Goal: Information Seeking & Learning: Learn about a topic

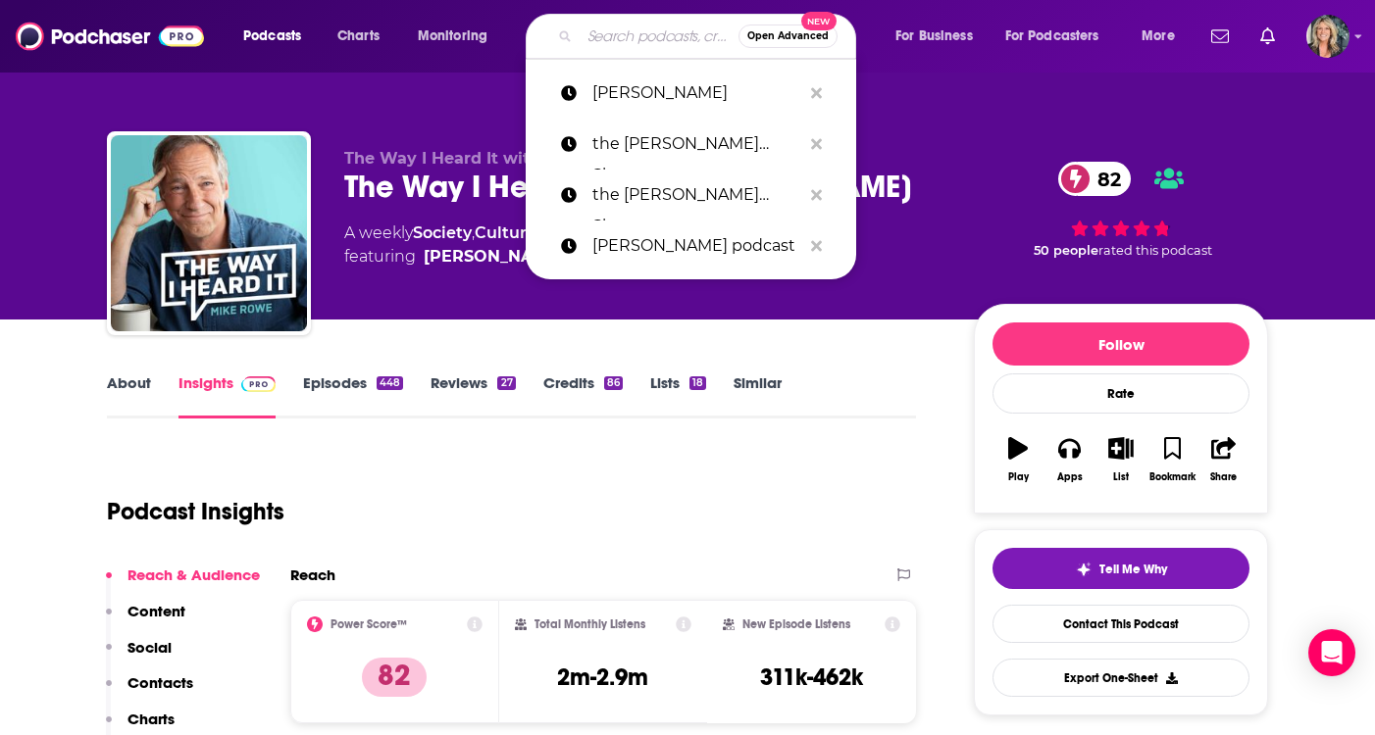
click at [428, 271] on div "The Way I Heard It with [PERSON_NAME] The Way I Heard It with [PERSON_NAME] 82 …" at bounding box center [643, 227] width 598 height 157
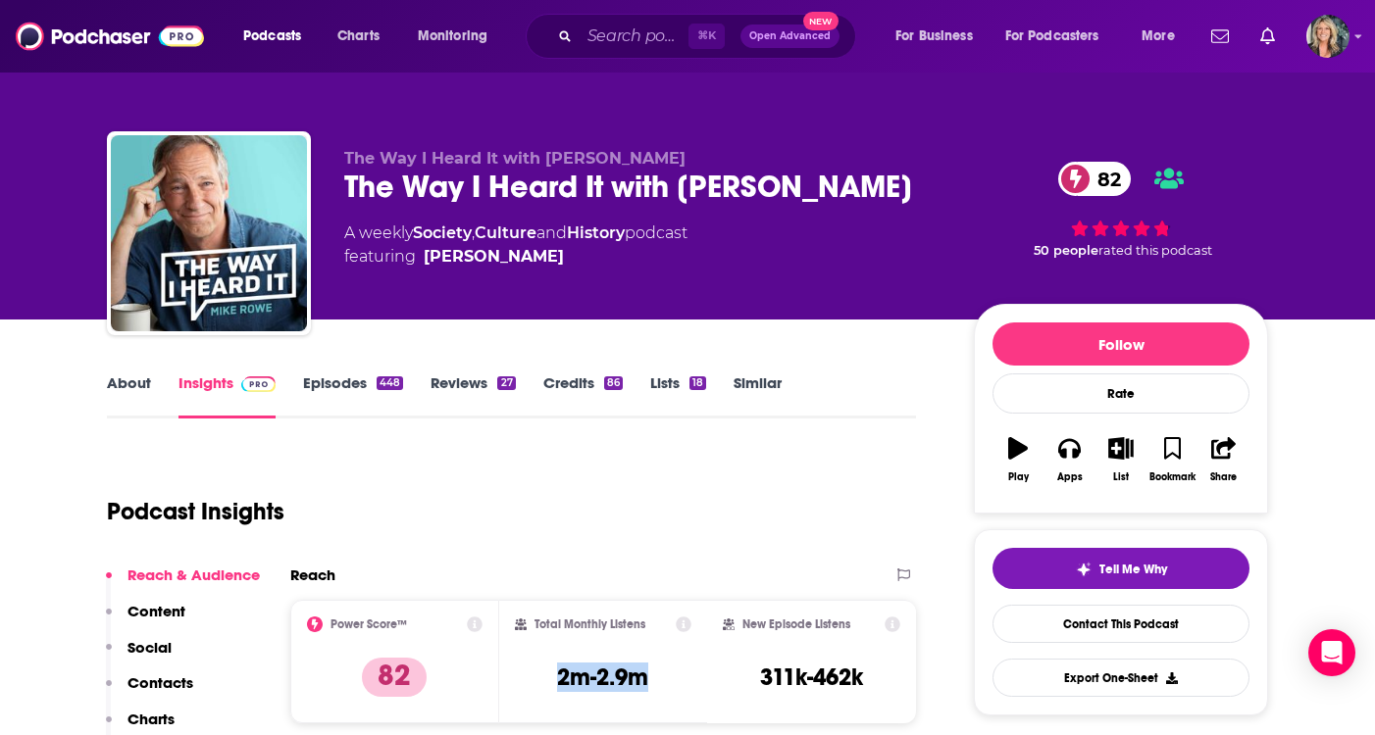
drag, startPoint x: 653, startPoint y: 675, endPoint x: 547, endPoint y: 687, distance: 106.6
click at [547, 687] on div "Total Monthly Listens 2m-2.9m" at bounding box center [603, 662] width 177 height 90
copy h3 "2m-2.9m"
click at [660, 40] on input "Search podcasts, credits, & more..." at bounding box center [633, 36] width 109 height 31
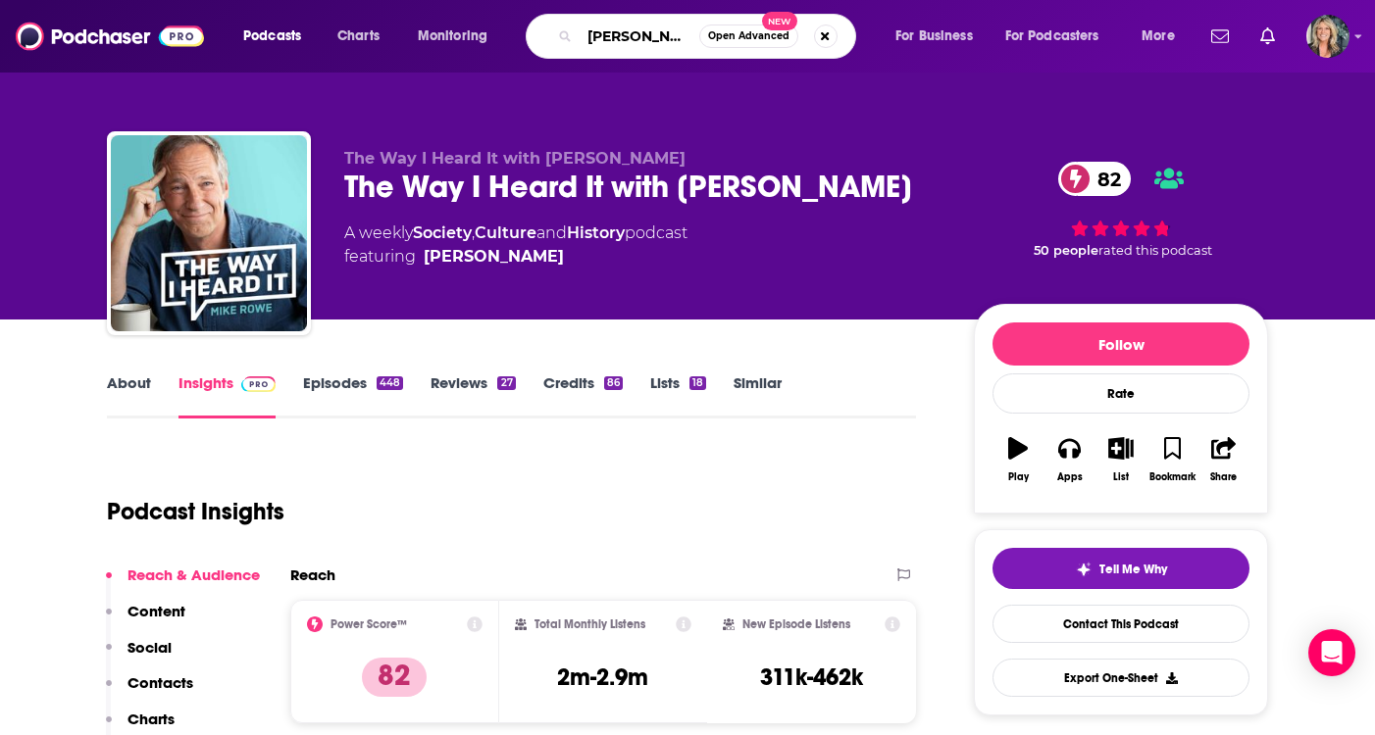
type input "[PERSON_NAME]"
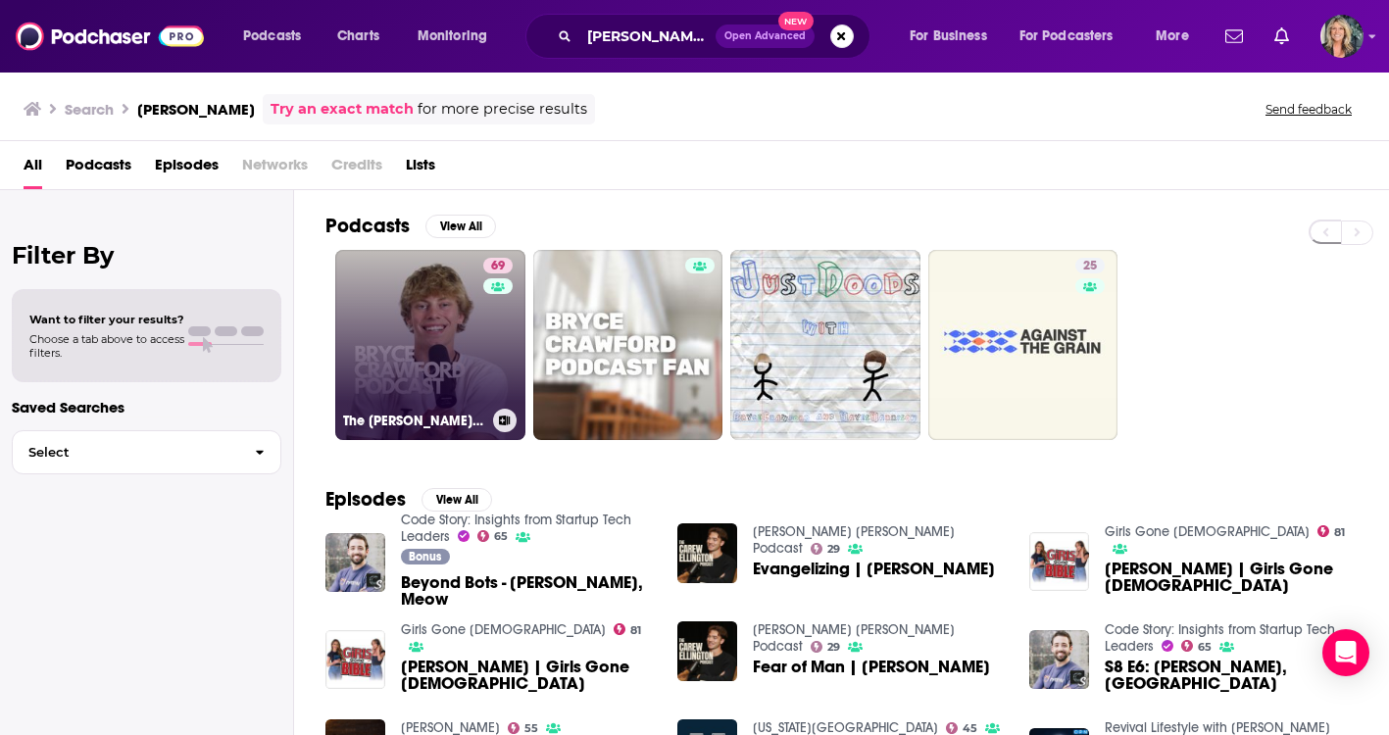
click at [495, 338] on div "69" at bounding box center [500, 333] width 34 height 151
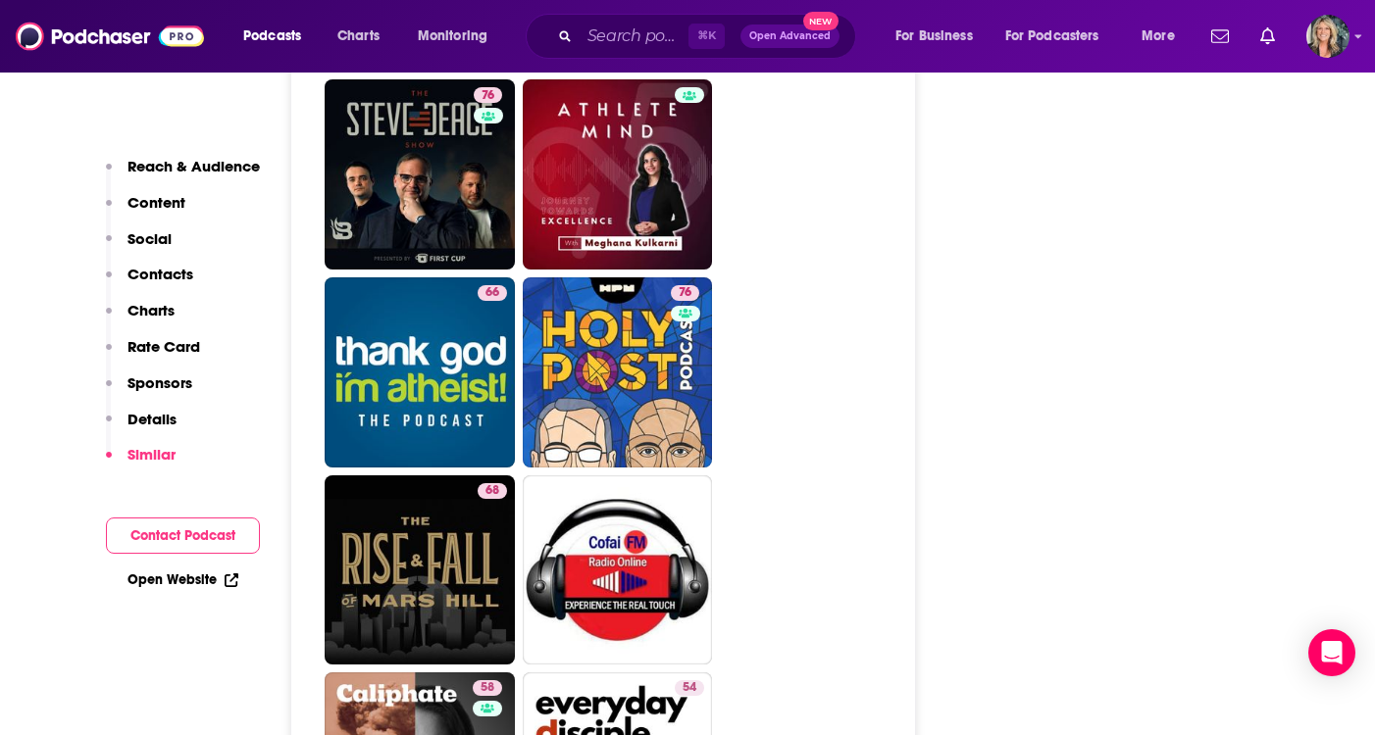
scroll to position [6413, 0]
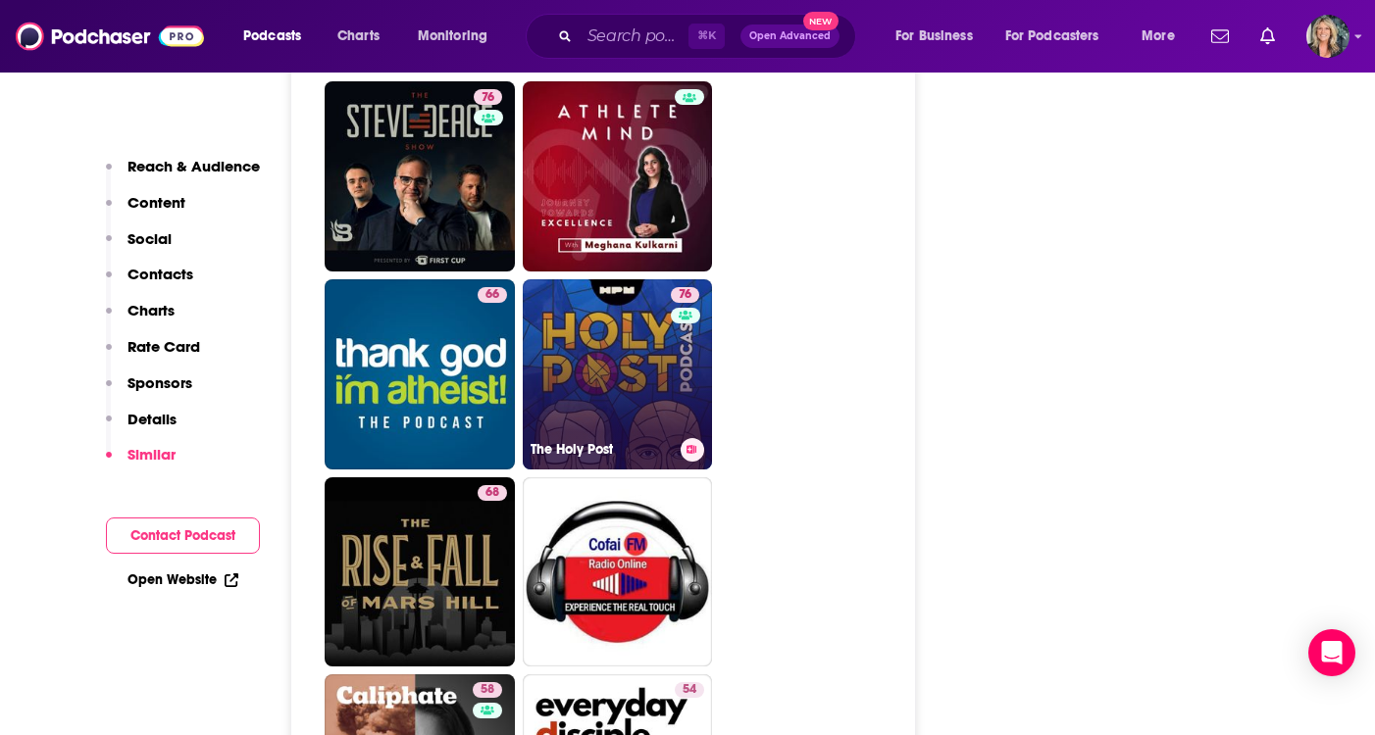
click at [625, 285] on link "76 The Holy Post" at bounding box center [618, 374] width 190 height 190
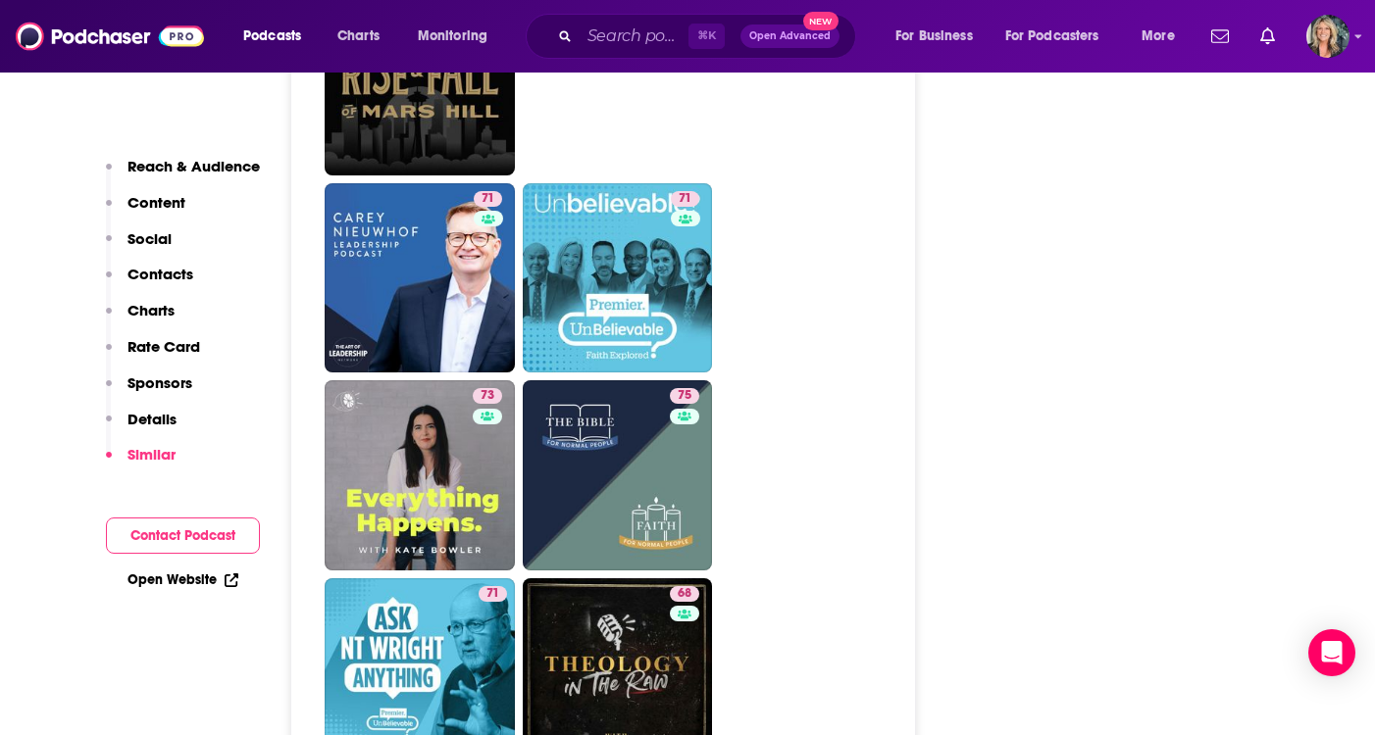
scroll to position [5389, 0]
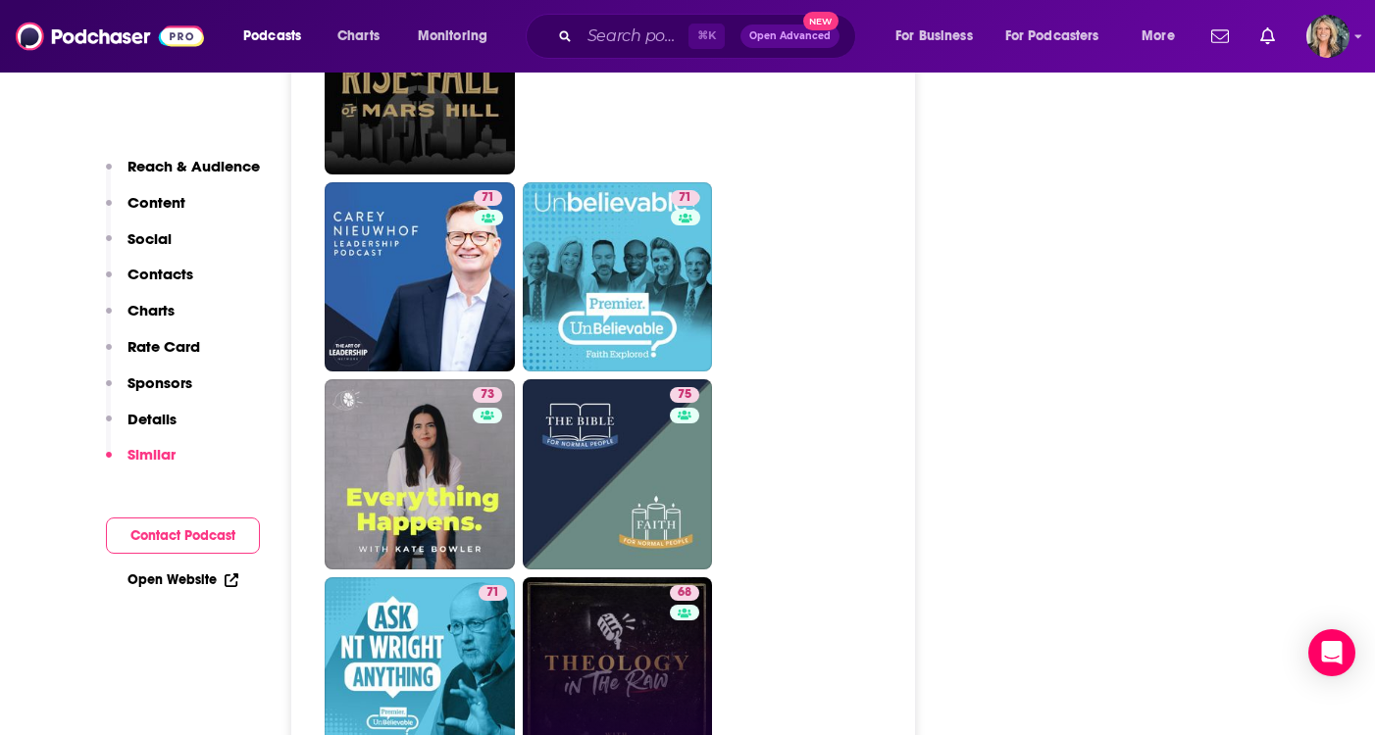
click at [577, 577] on link "68 Theology in the Raw" at bounding box center [618, 672] width 190 height 190
type input "[URL][DOMAIN_NAME]"
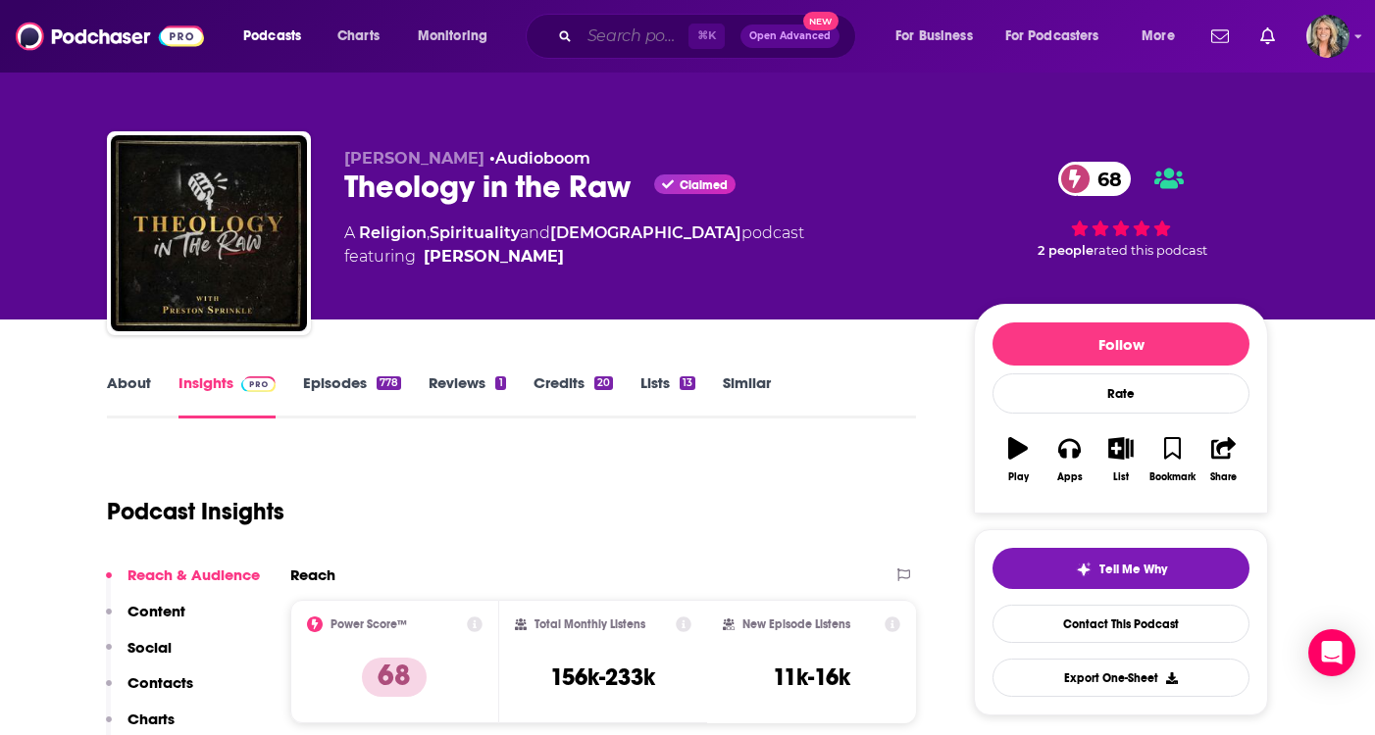
click at [601, 40] on input "Search podcasts, credits, & more..." at bounding box center [633, 36] width 109 height 31
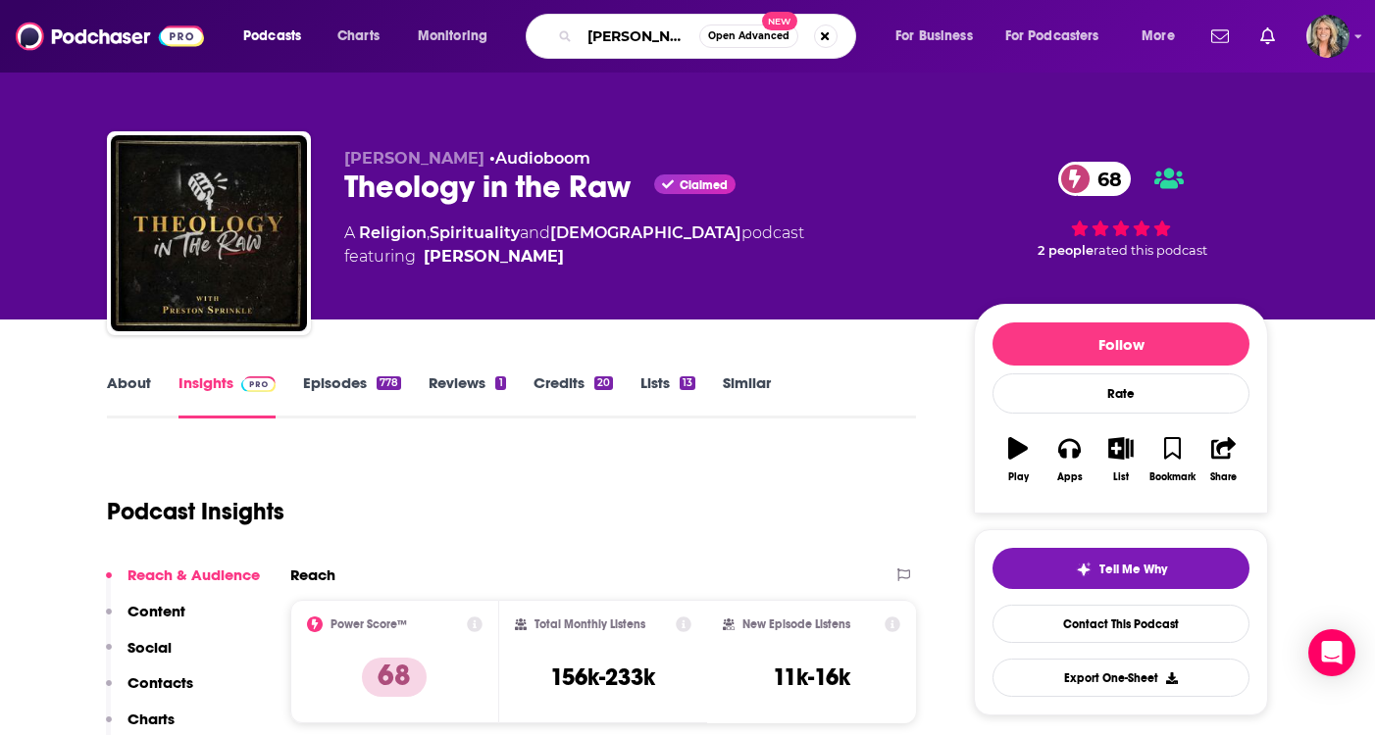
type input "[PERSON_NAME]"
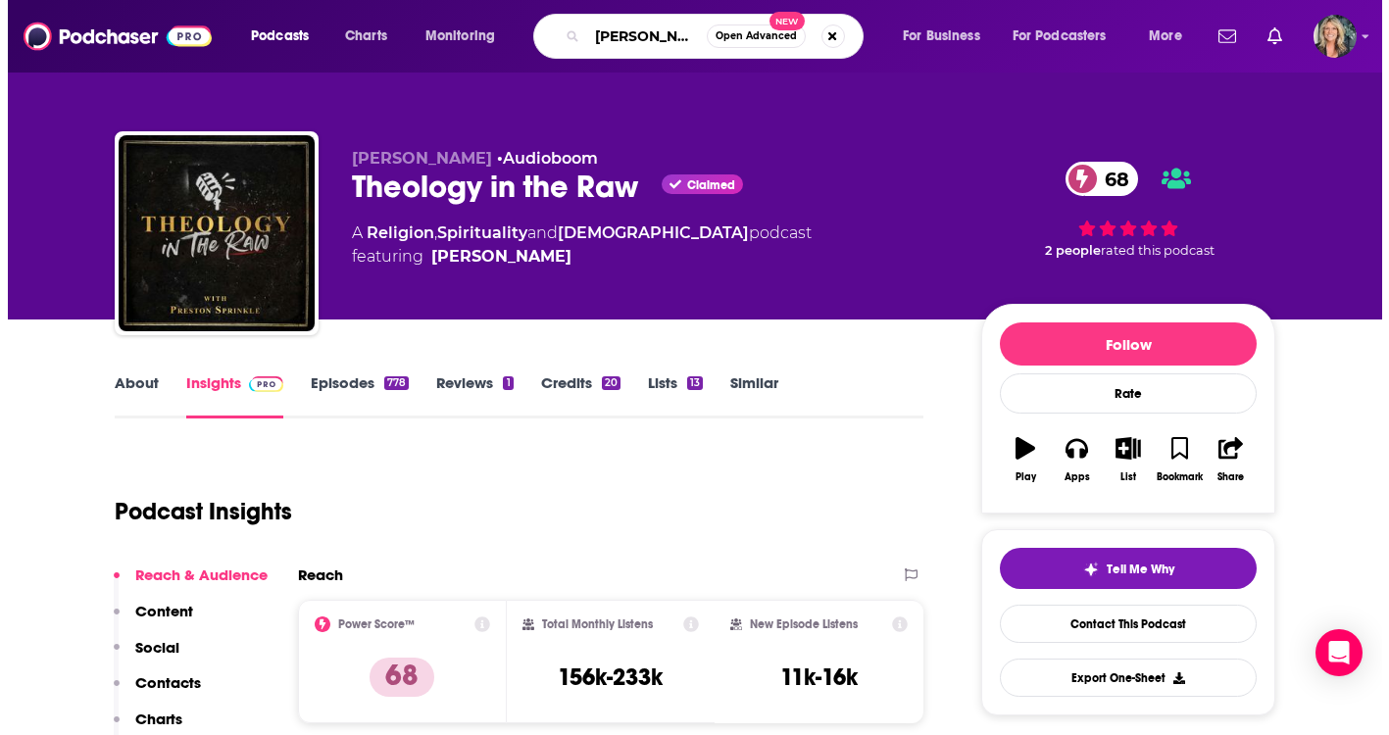
scroll to position [0, 7]
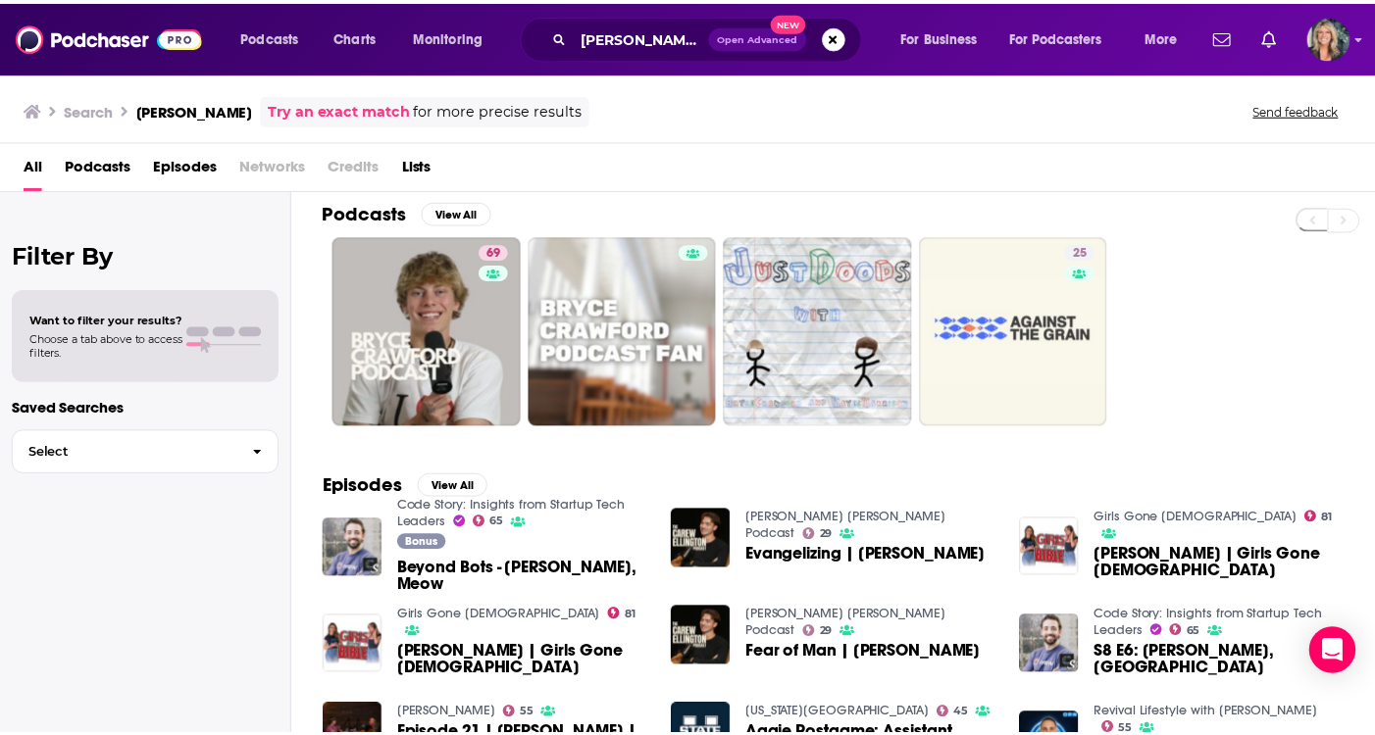
scroll to position [11, 0]
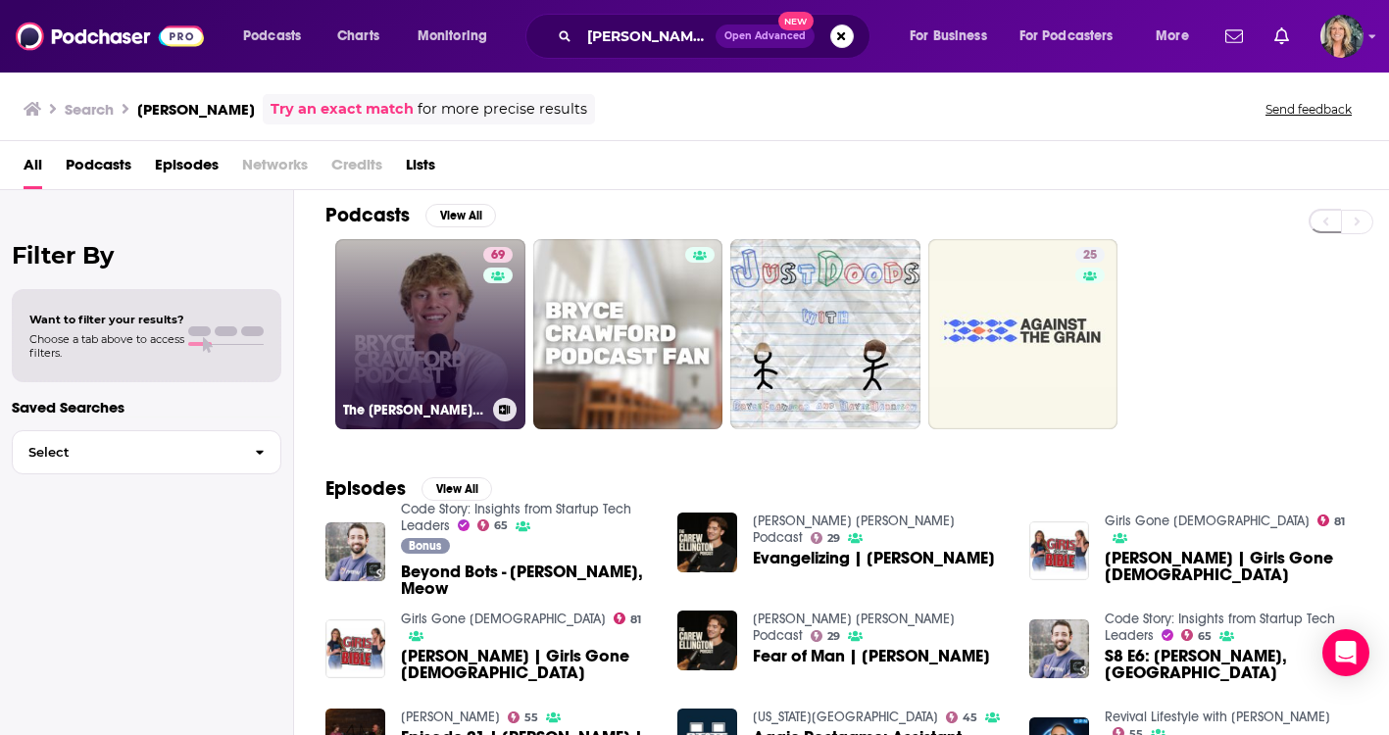
click at [463, 345] on link "69 The [PERSON_NAME] Podcast" at bounding box center [430, 334] width 190 height 190
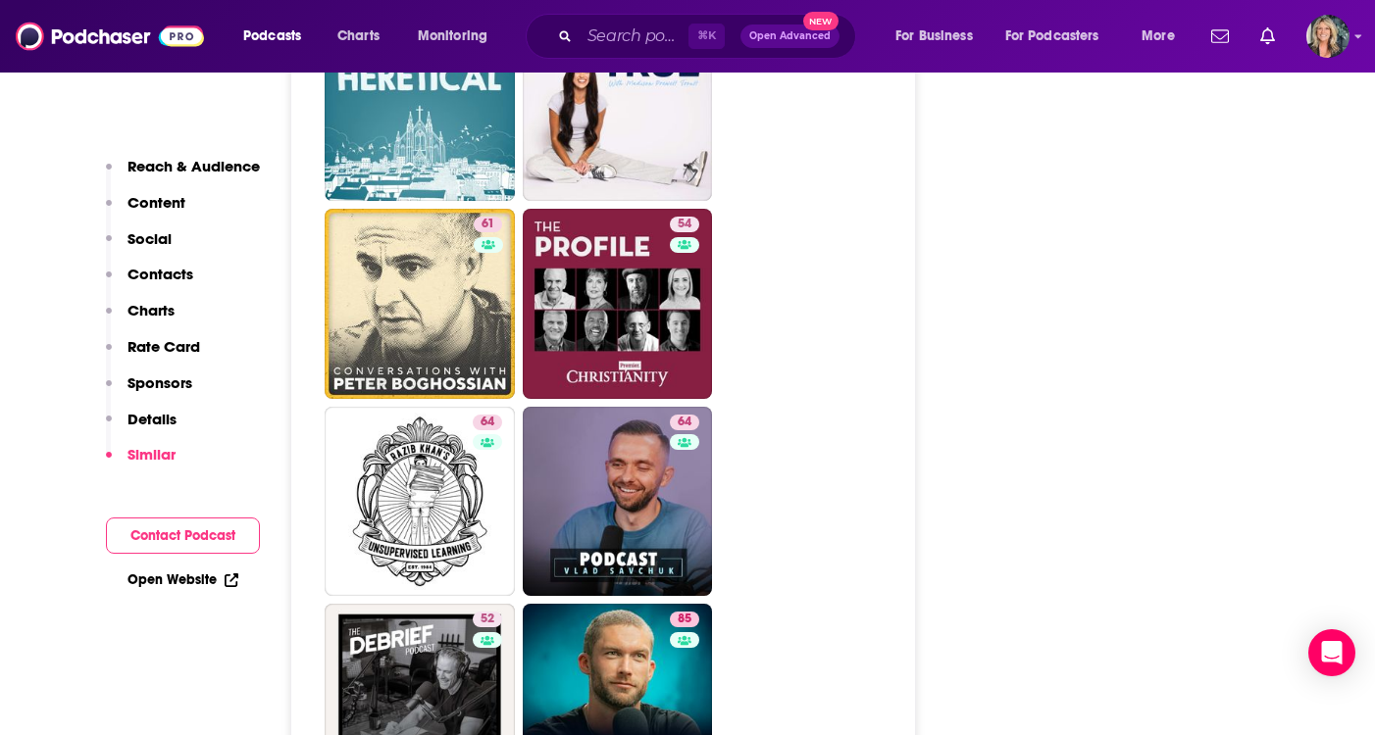
scroll to position [5079, 0]
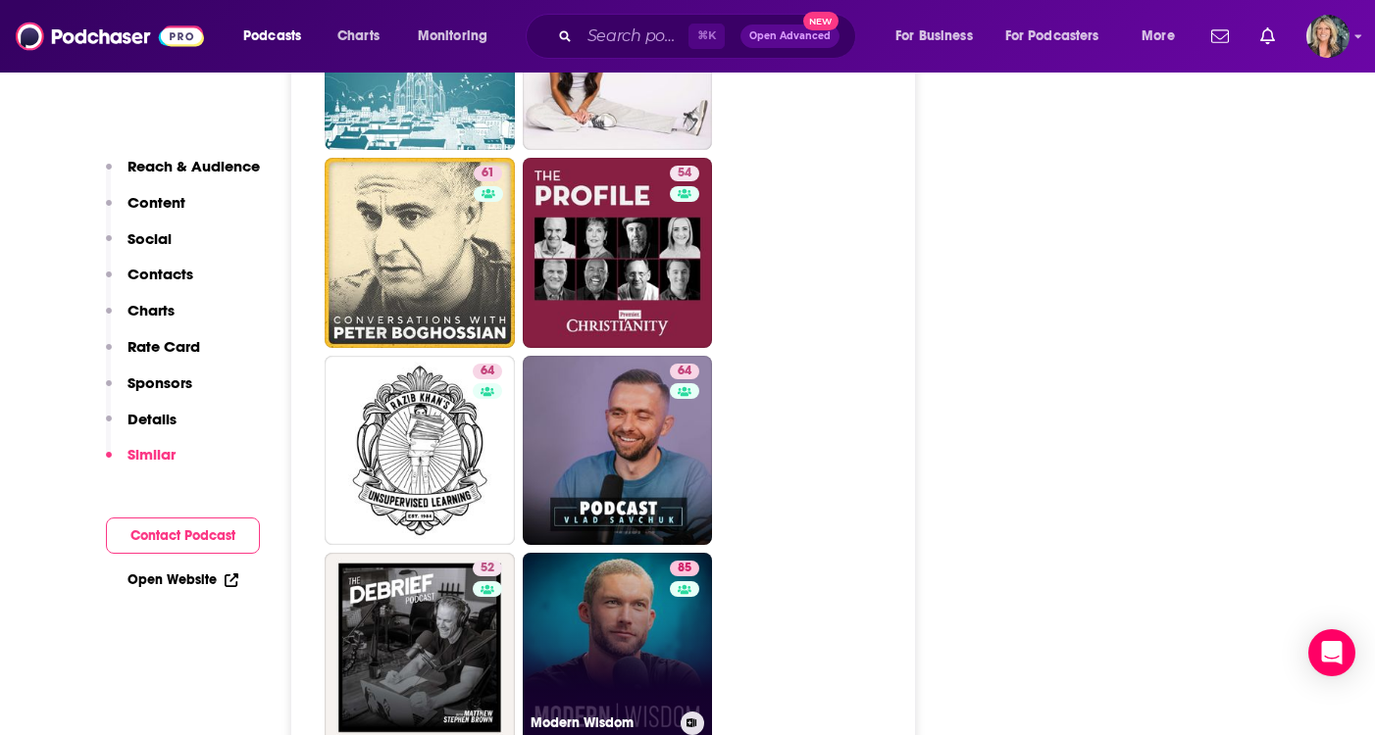
click at [594, 553] on link "85 Modern Wisdom" at bounding box center [618, 648] width 190 height 190
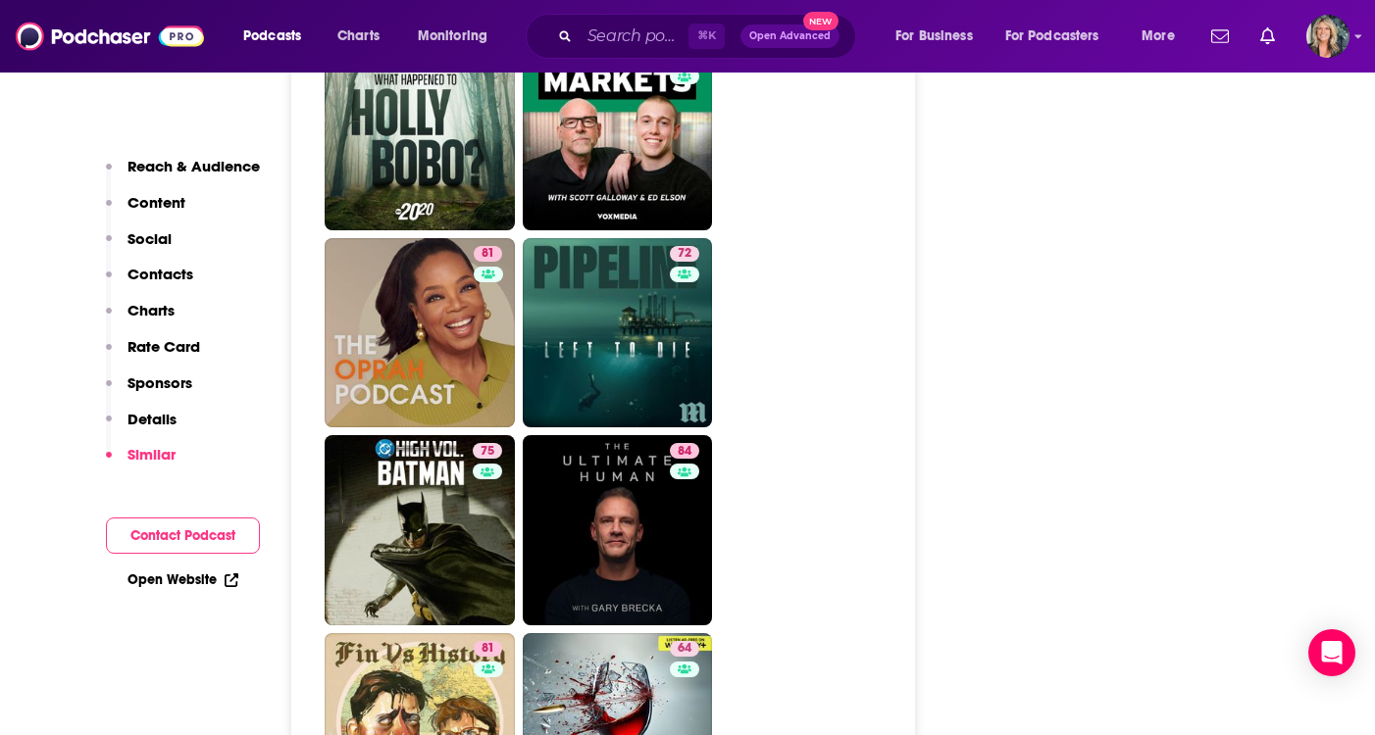
scroll to position [4679, 0]
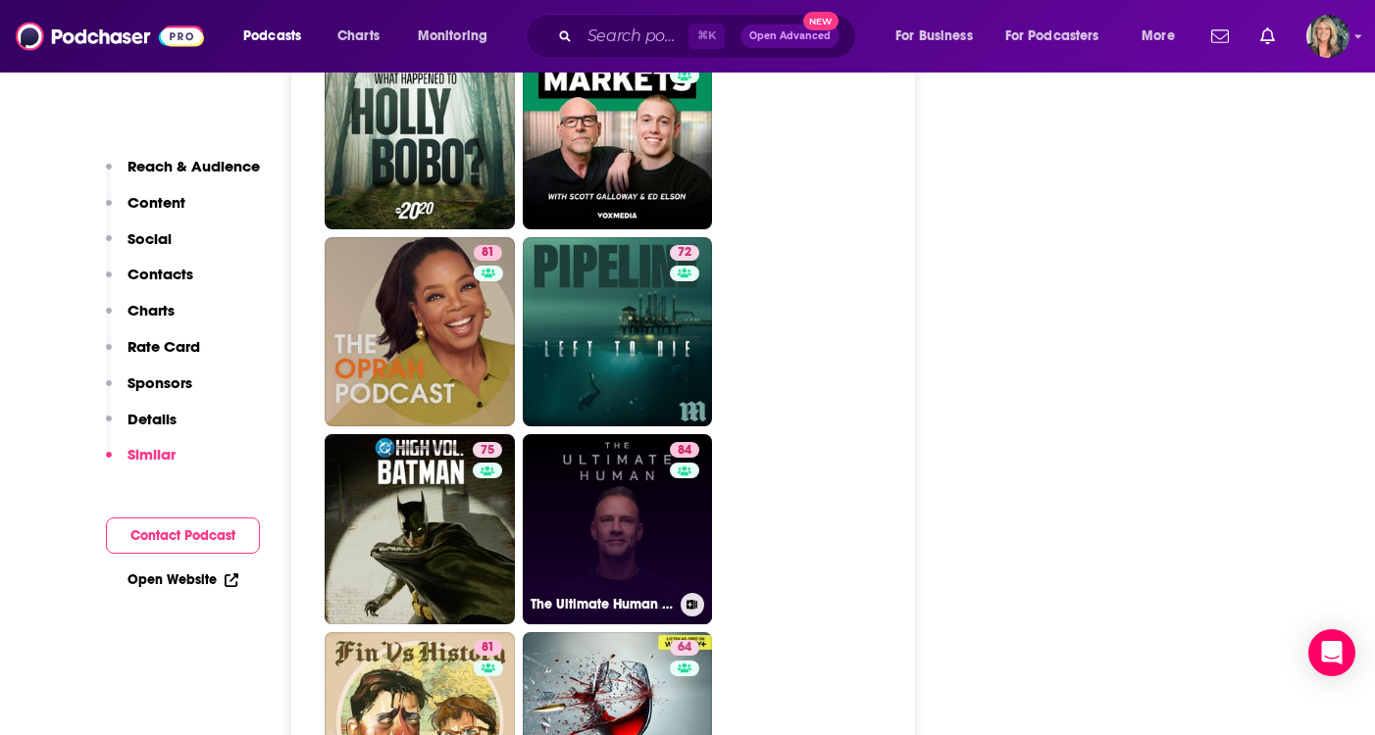
click at [591, 510] on link "84 The Ultimate Human with [PERSON_NAME]" at bounding box center [618, 529] width 190 height 190
type input "[URL][DOMAIN_NAME][PERSON_NAME]"
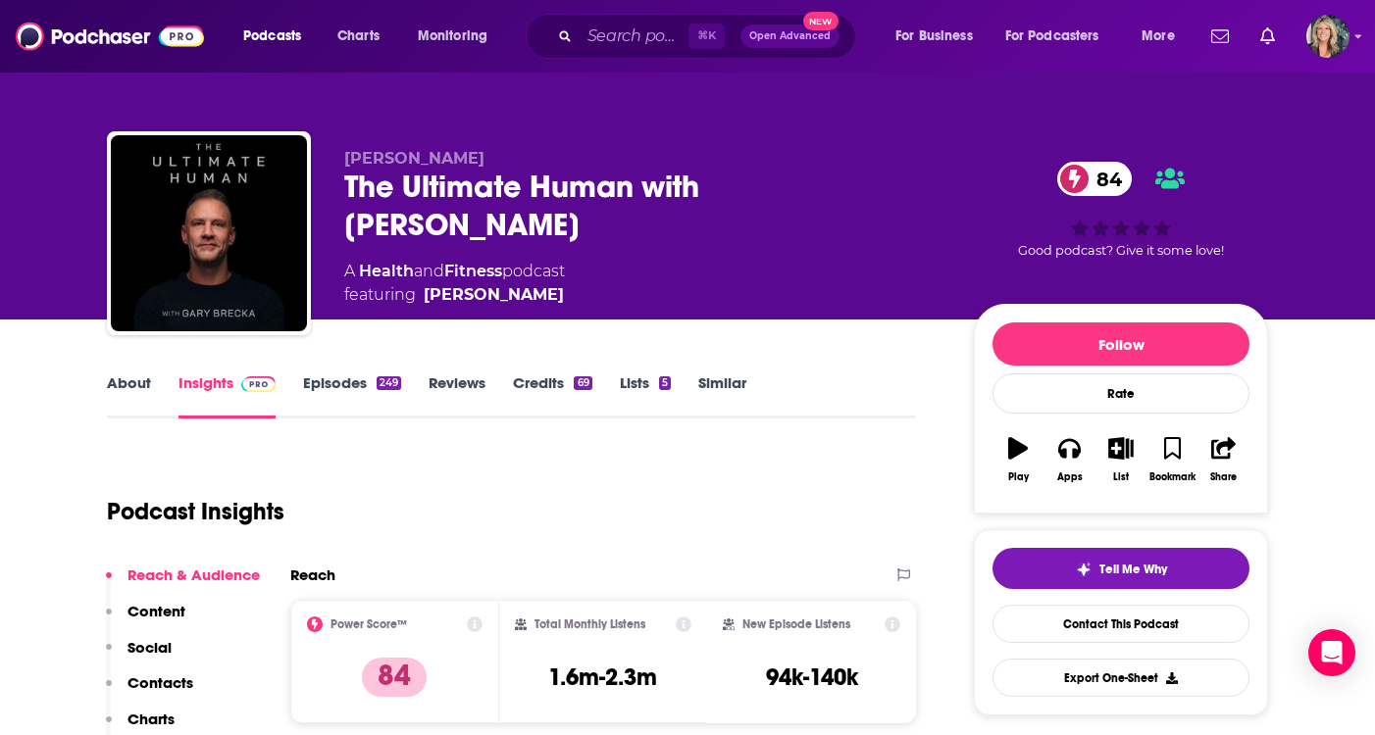
click at [139, 382] on link "About" at bounding box center [129, 396] width 44 height 45
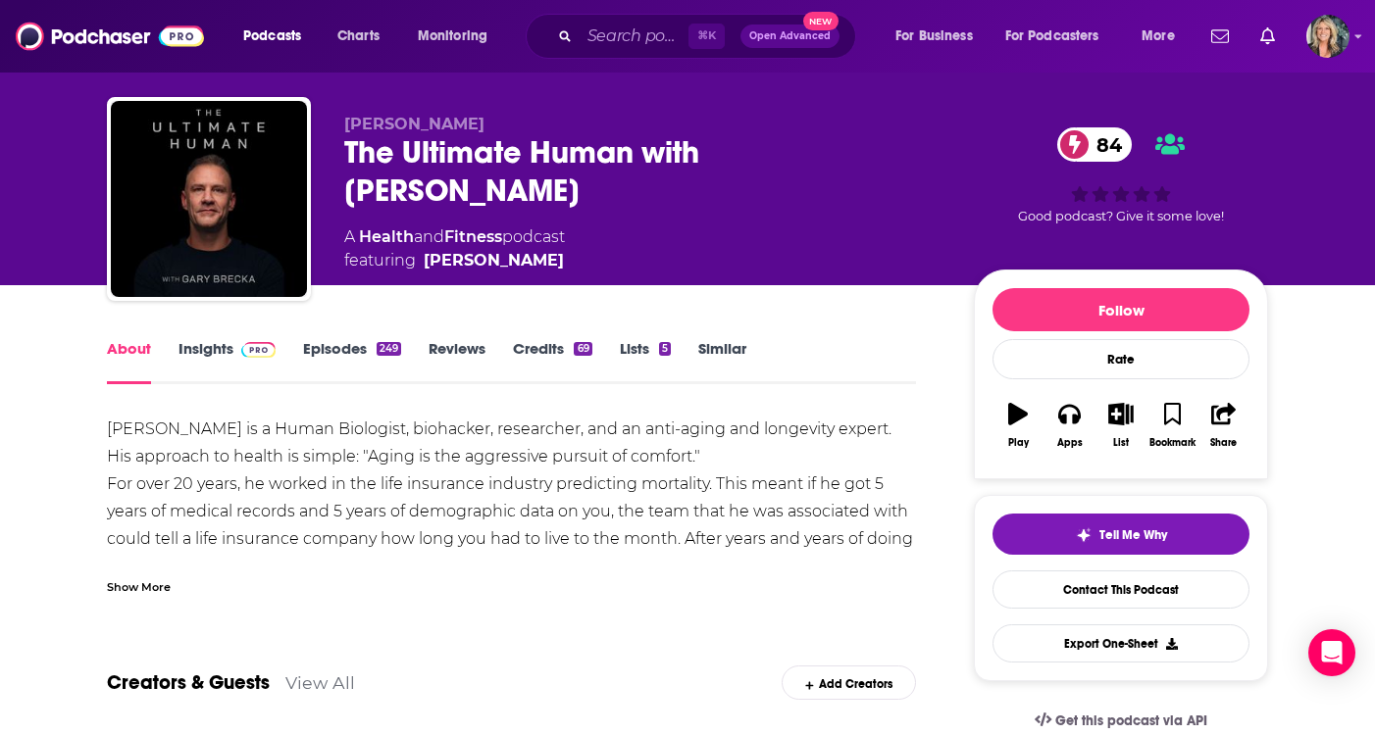
scroll to position [69, 0]
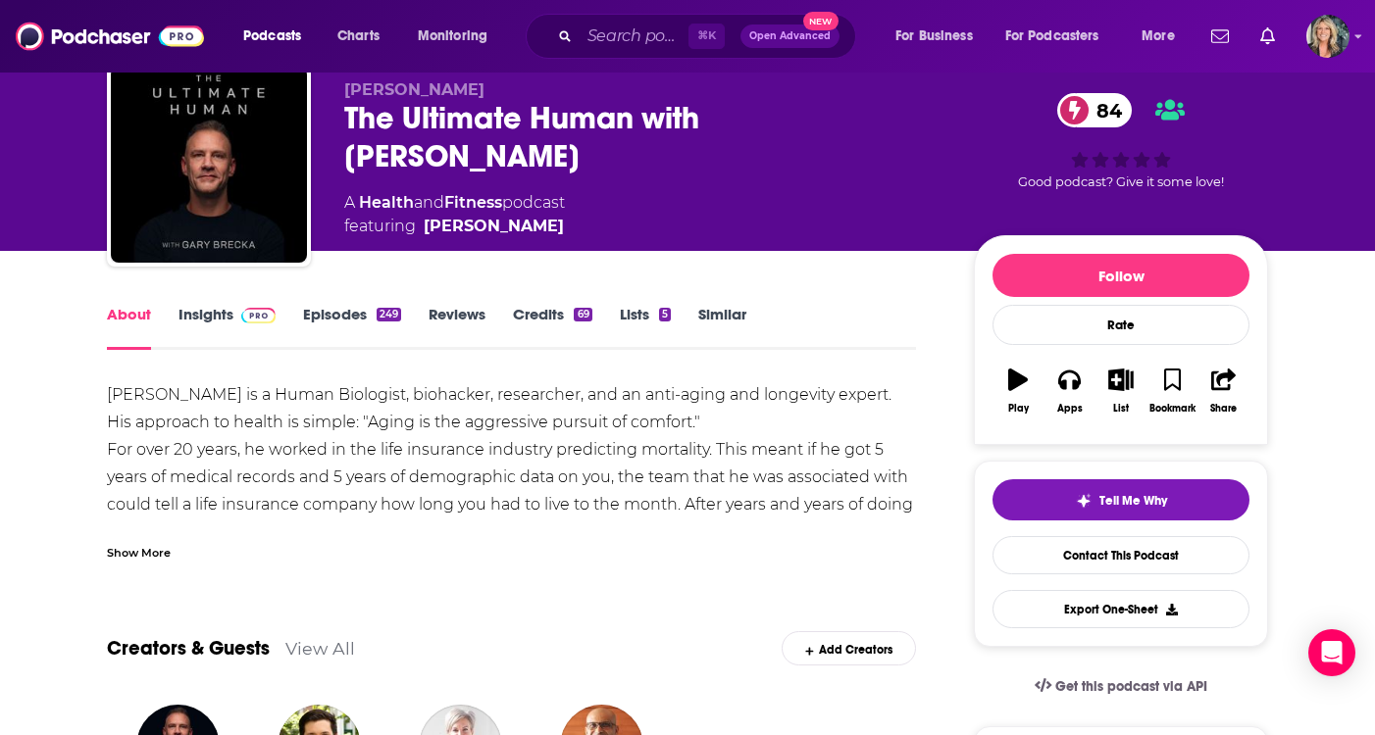
click at [138, 553] on div "Show More" at bounding box center [139, 551] width 64 height 19
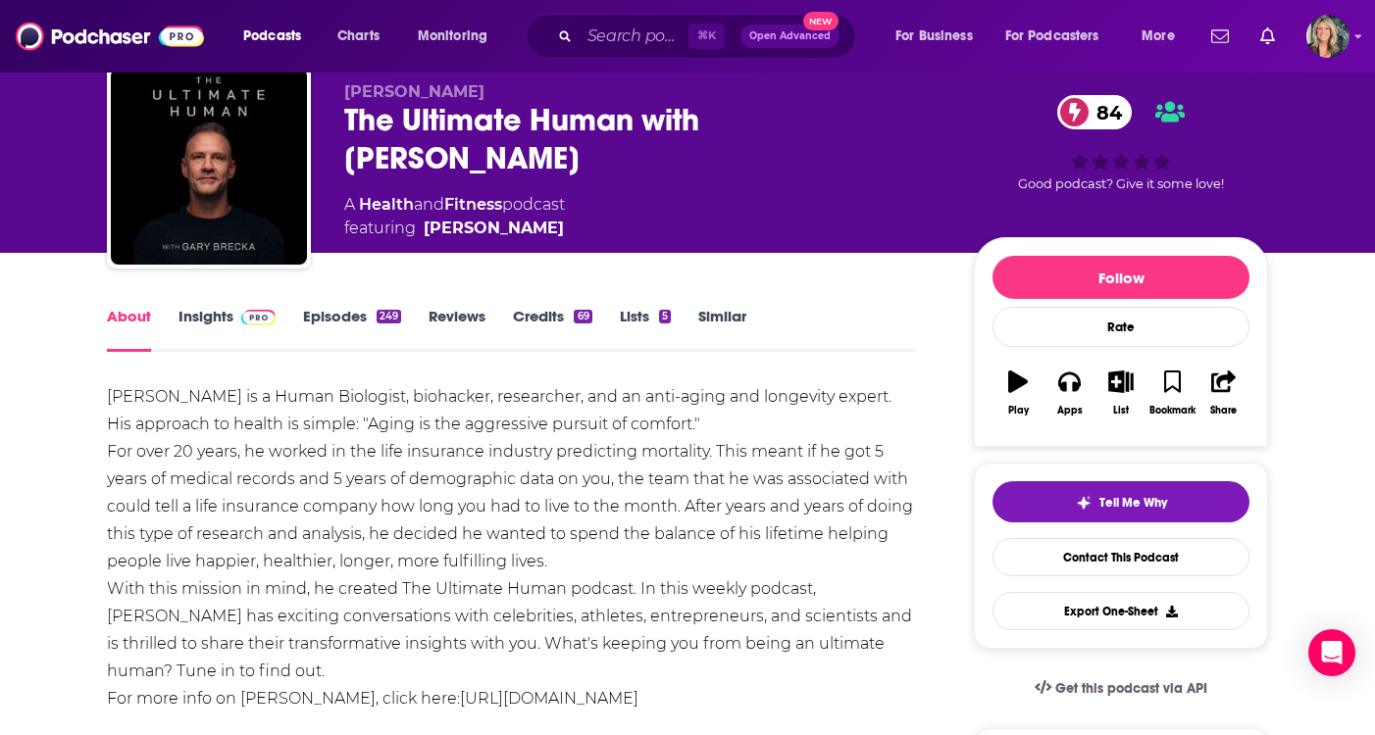
scroll to position [0, 0]
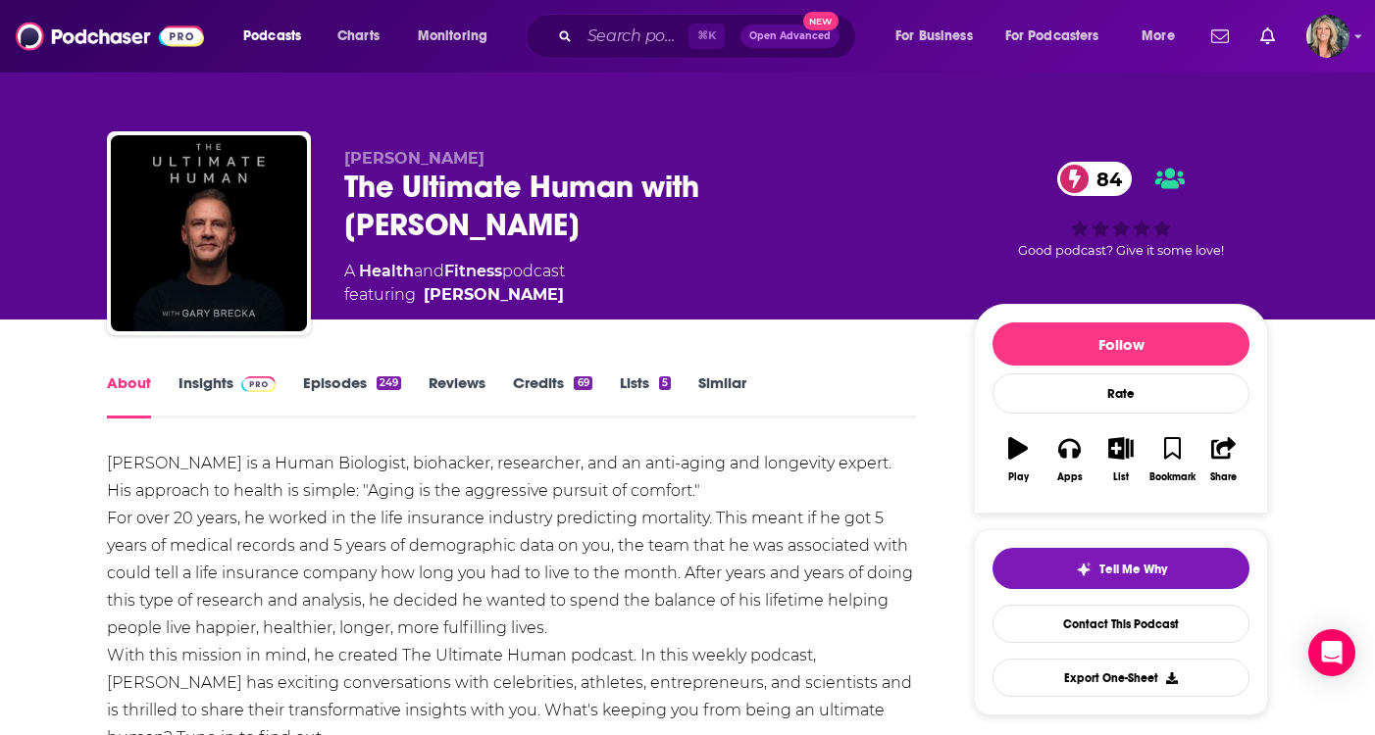
click at [347, 383] on link "Episodes 249" at bounding box center [352, 396] width 98 height 45
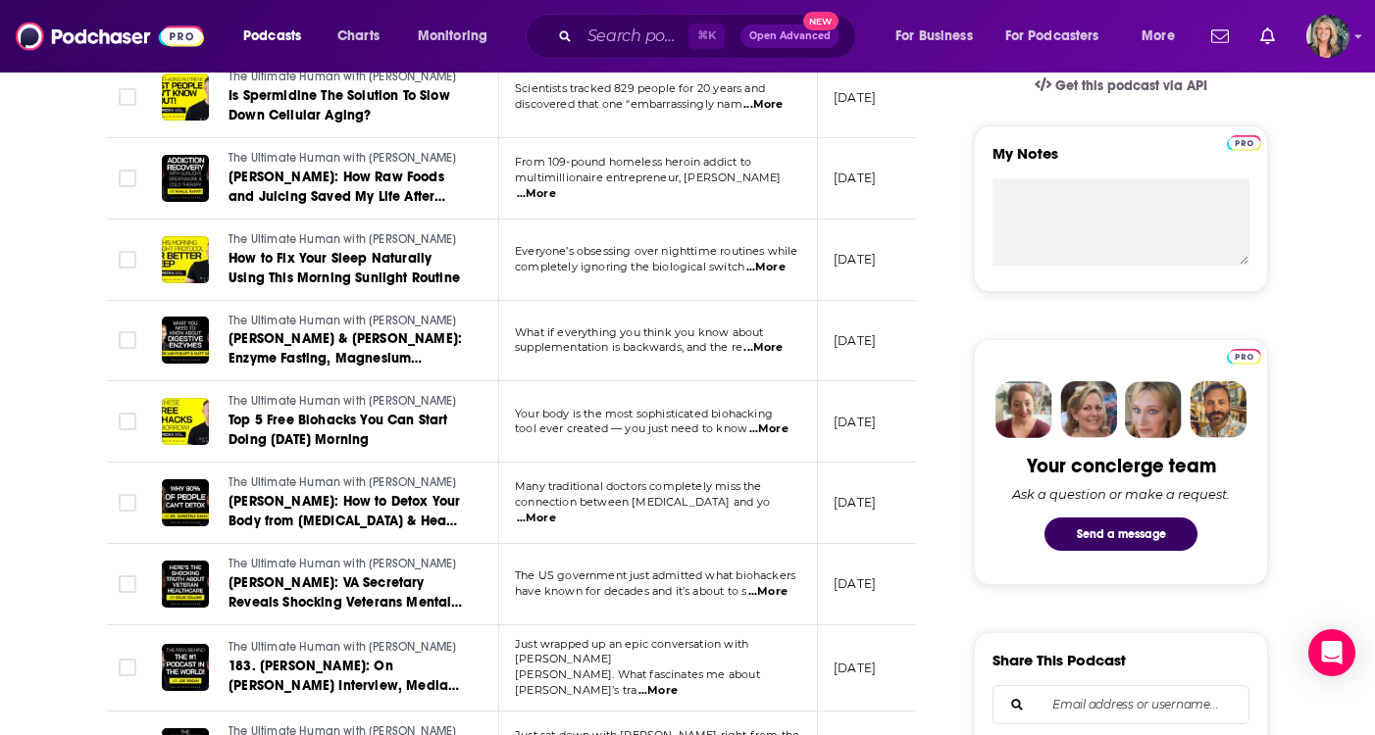
scroll to position [686, 0]
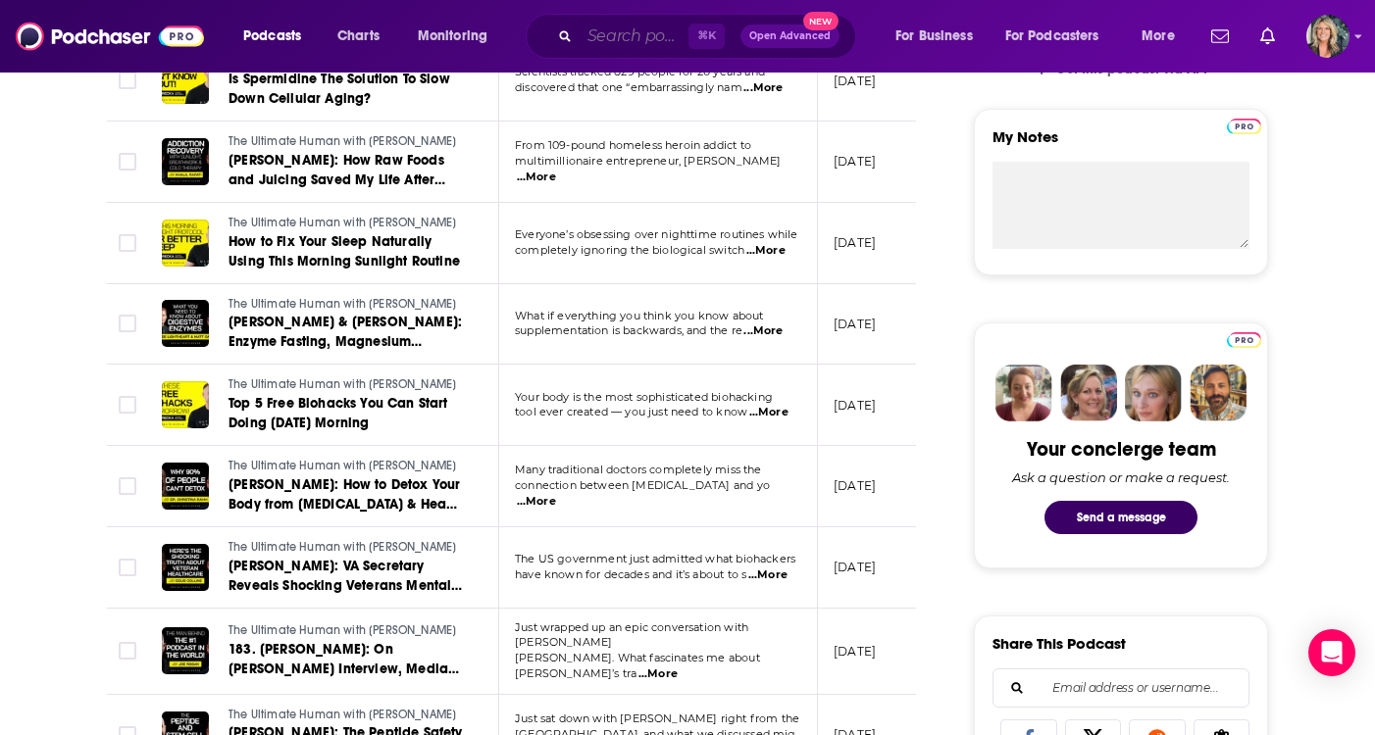
click at [607, 38] on input "Search podcasts, credits, & more..." at bounding box center [633, 36] width 109 height 31
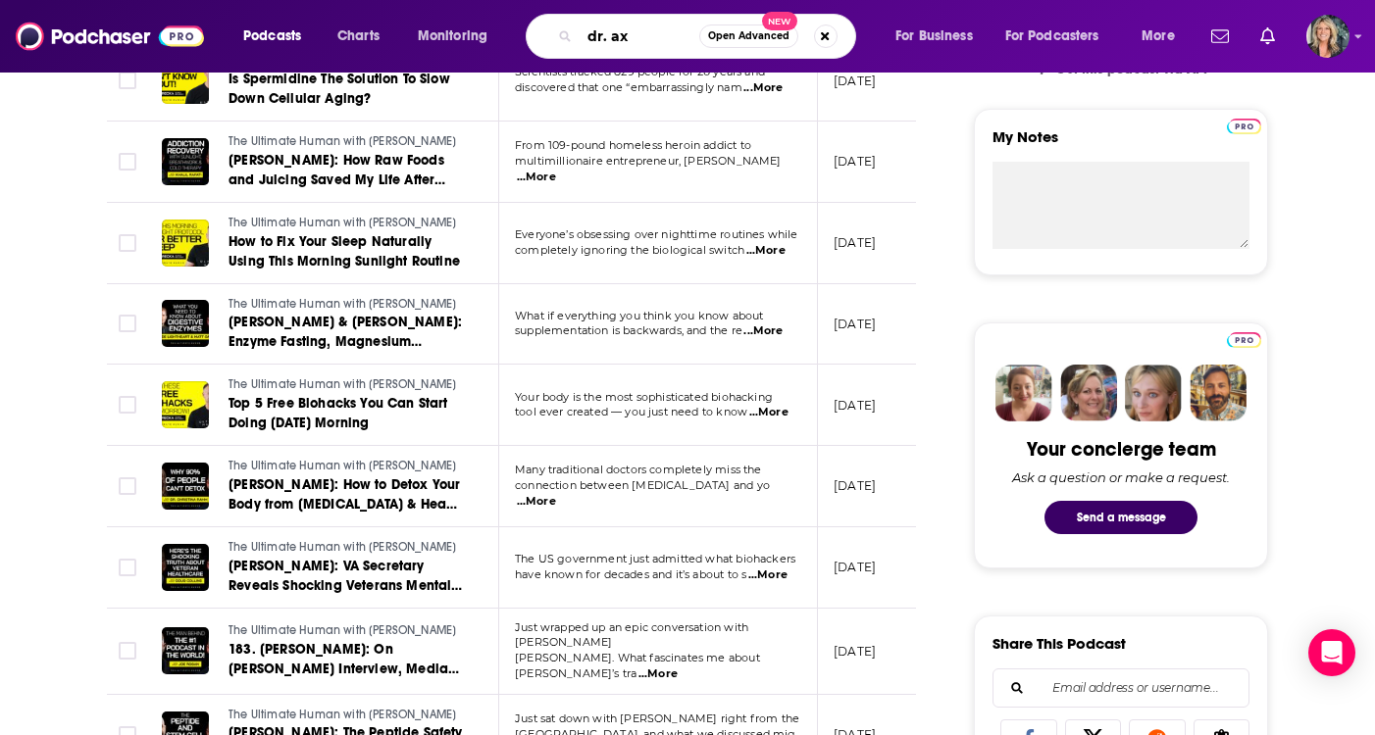
type input "dr. axe"
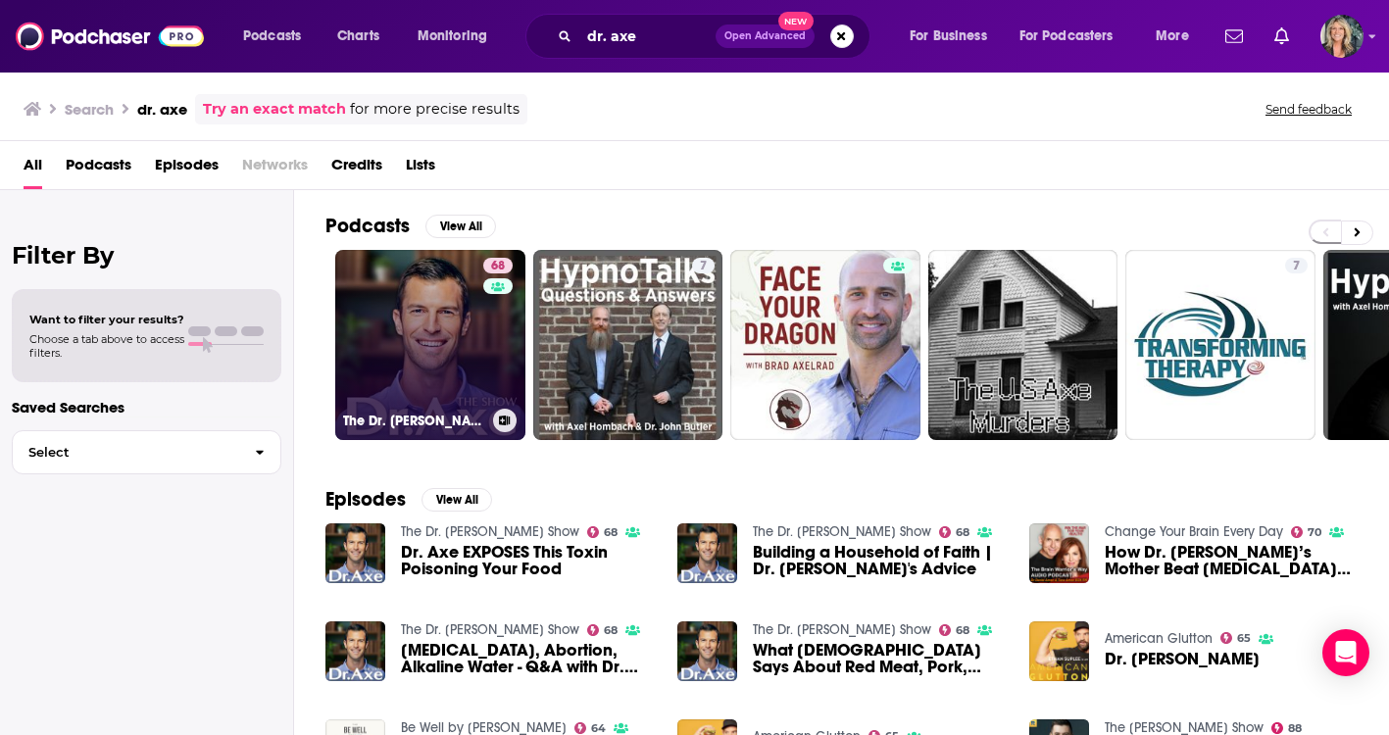
click at [404, 332] on link "68 The Dr. [PERSON_NAME] Show" at bounding box center [430, 345] width 190 height 190
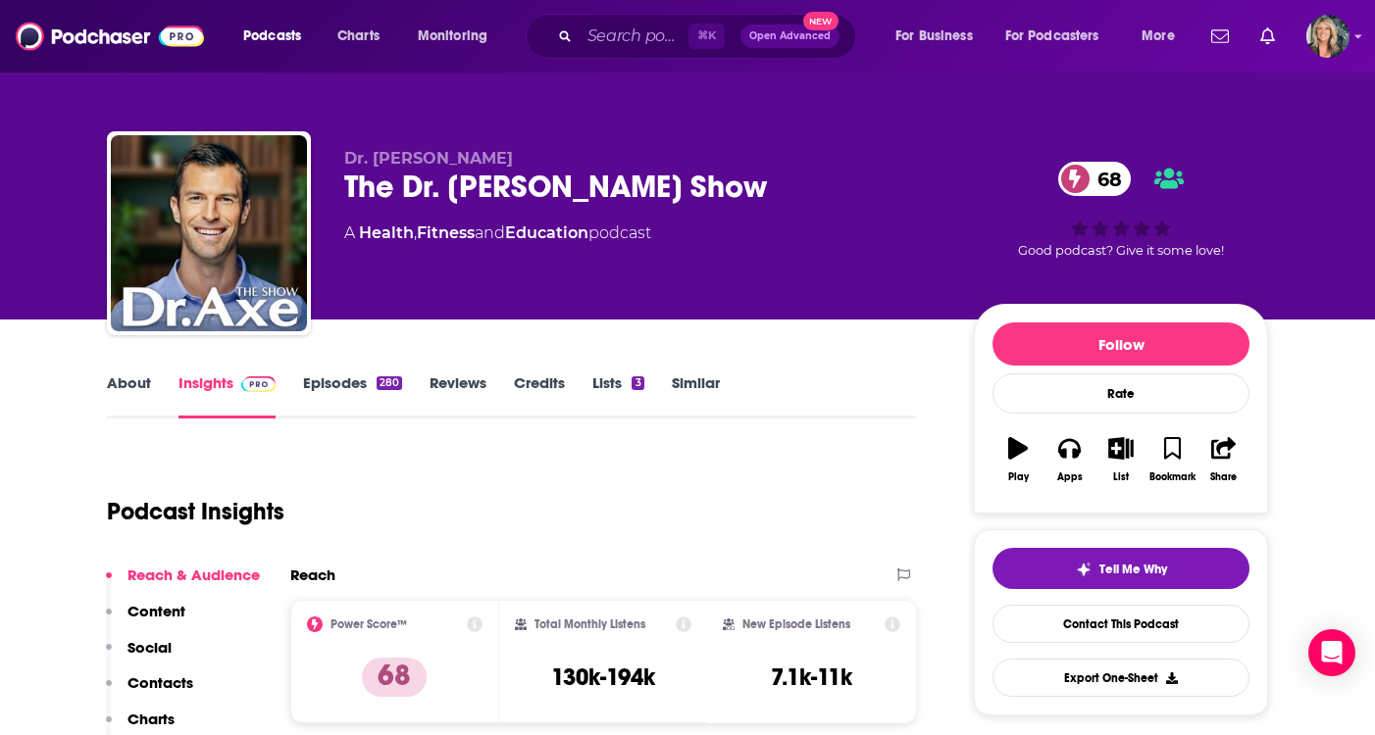
click at [138, 381] on link "About" at bounding box center [129, 396] width 44 height 45
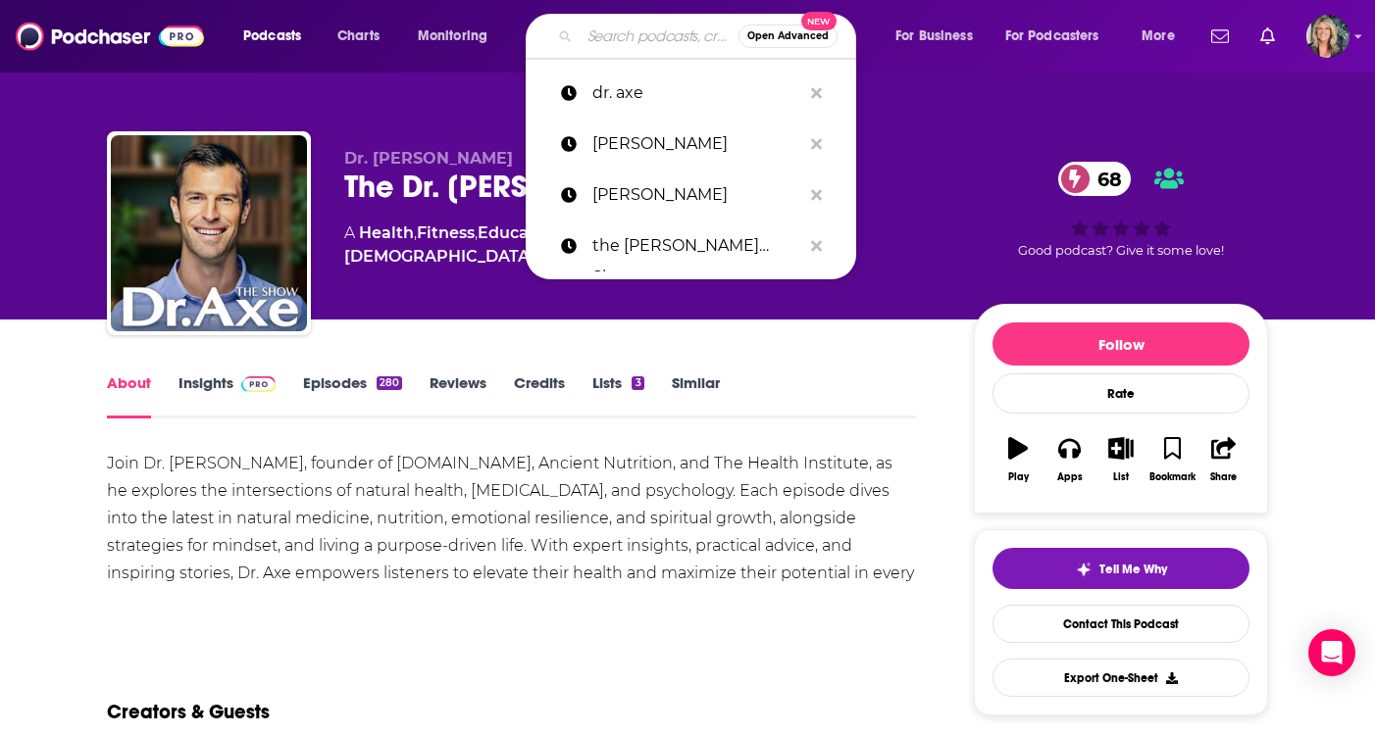
click at [624, 39] on input "Search podcasts, credits, & more..." at bounding box center [658, 36] width 159 height 31
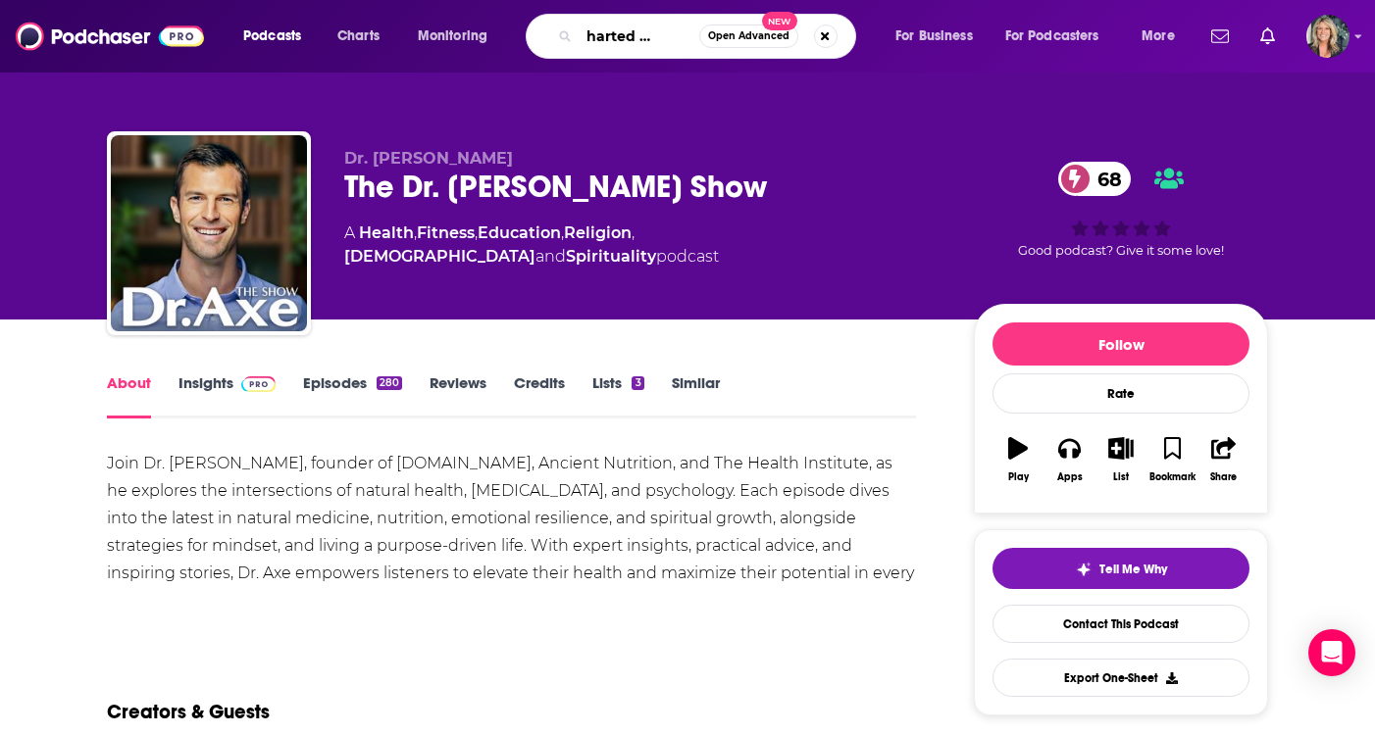
type input "uncharted podcast"
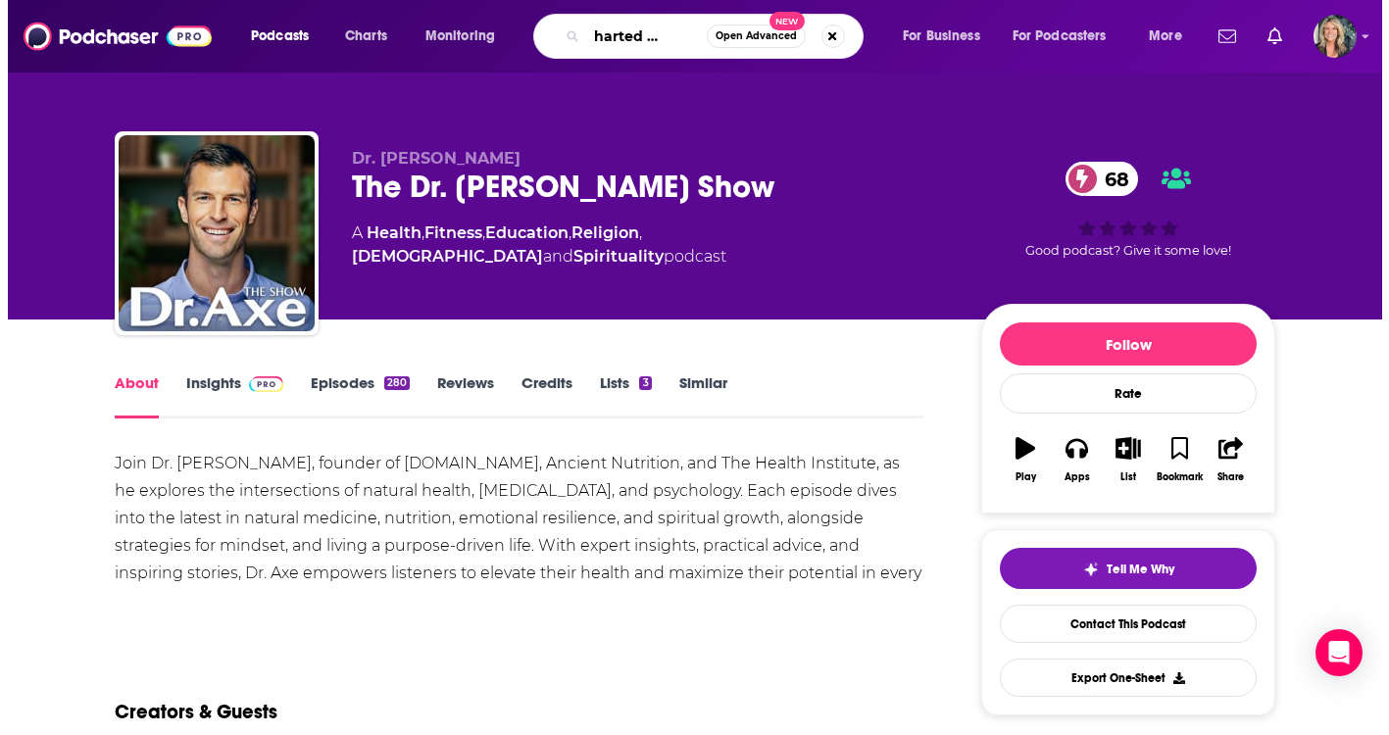
scroll to position [0, 34]
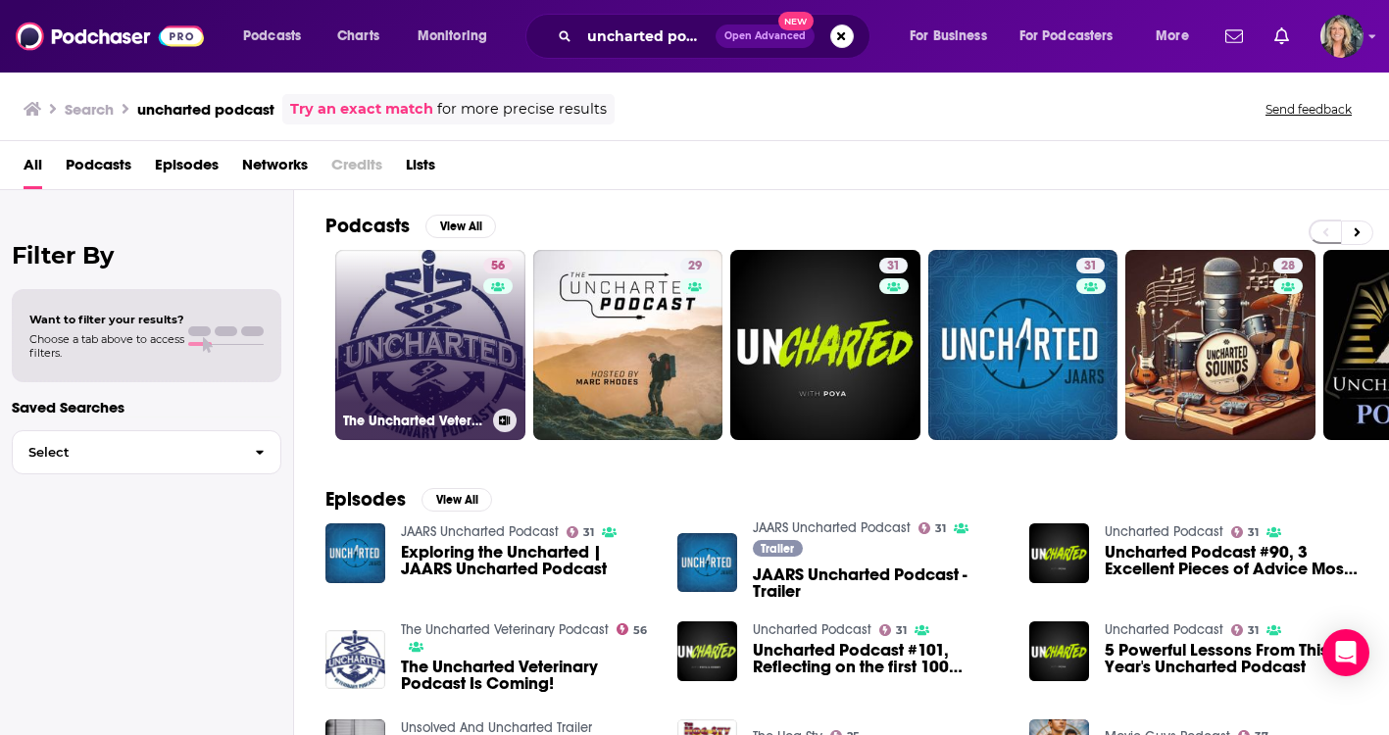
click at [425, 345] on link "56 The Uncharted Veterinary Podcast" at bounding box center [430, 345] width 190 height 190
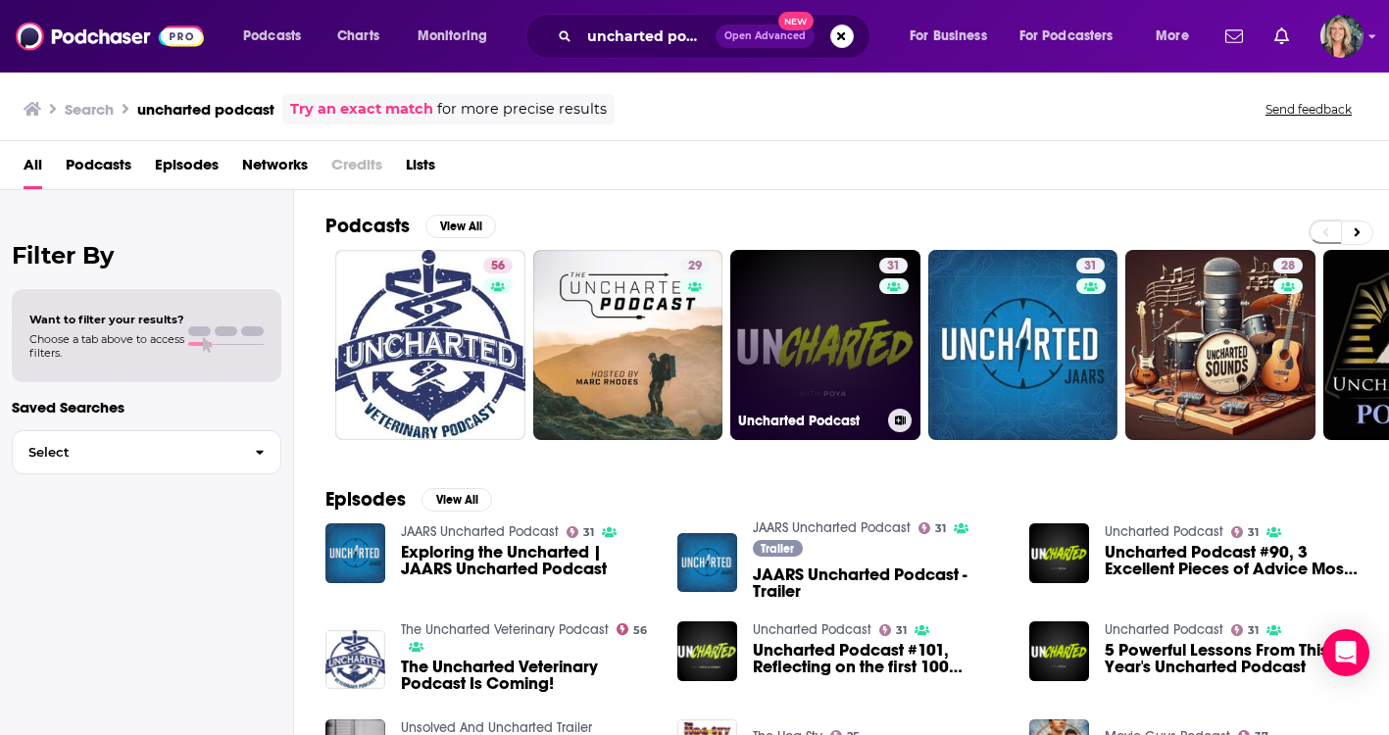
scroll to position [4, 0]
